Goal: Find specific page/section

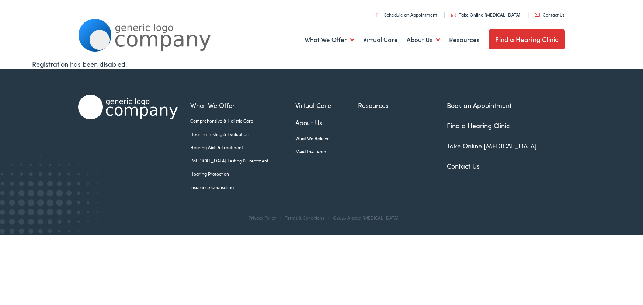
click at [531, 36] on link "Find a Hearing Clinic" at bounding box center [526, 39] width 76 height 20
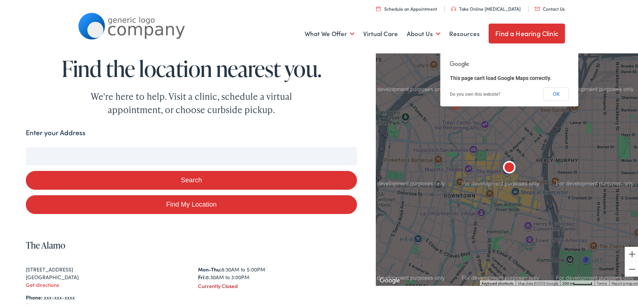
click at [117, 202] on link "Find My Location" at bounding box center [191, 203] width 331 height 19
type input "Columbus, Ohio"
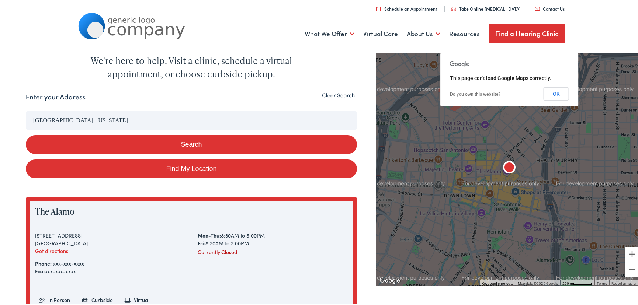
scroll to position [33, 0]
